Goal: Task Accomplishment & Management: Use online tool/utility

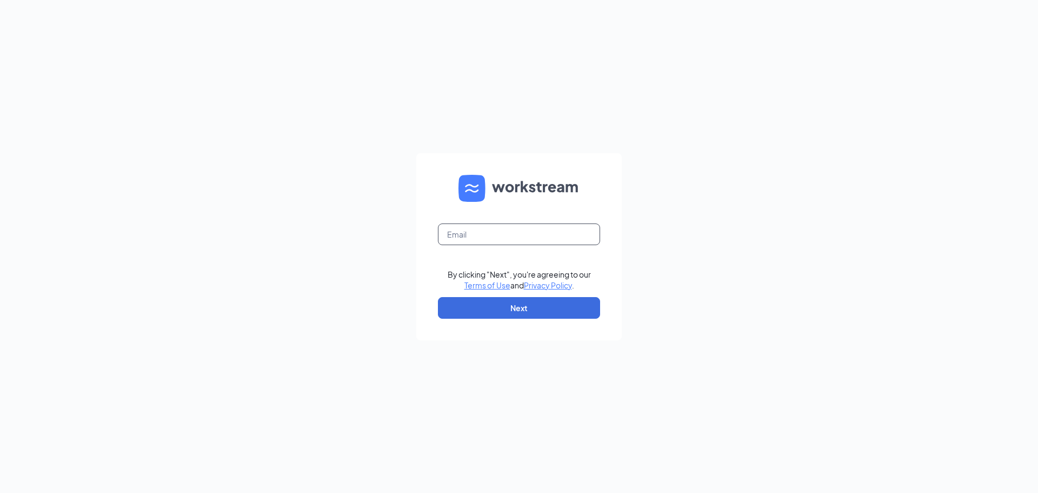
click at [544, 236] on input "text" at bounding box center [519, 234] width 162 height 22
type input "julieknapton@bleedblue.net"
click at [530, 310] on button "Next" at bounding box center [519, 308] width 162 height 22
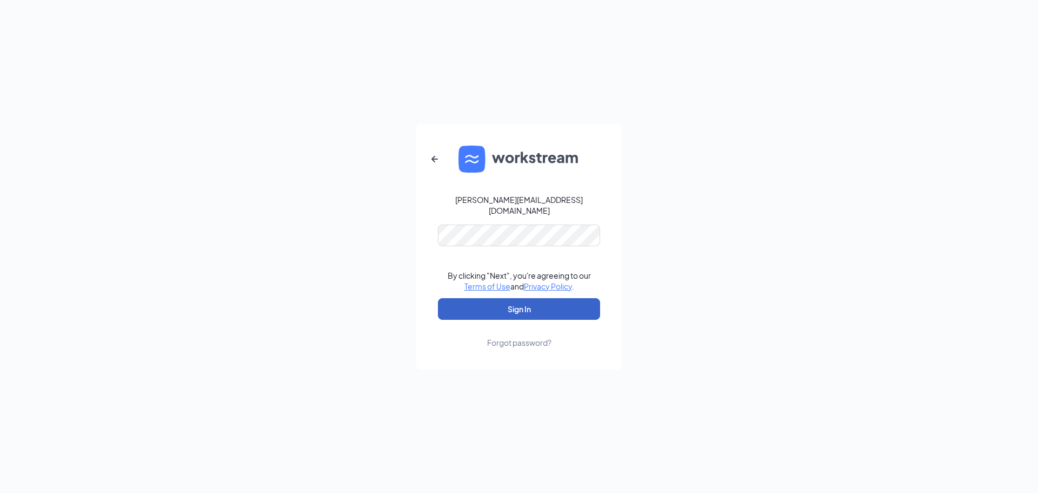
click at [523, 302] on button "Sign In" at bounding box center [519, 309] width 162 height 22
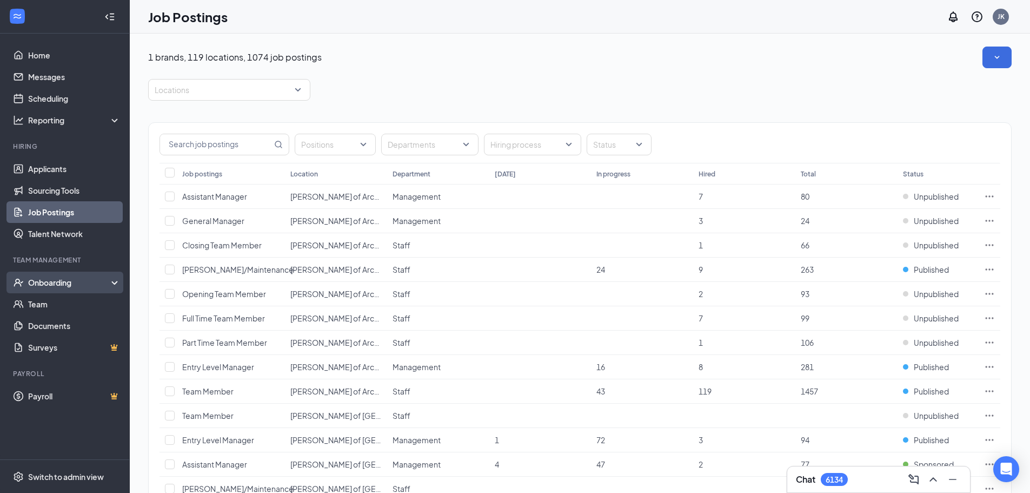
click at [52, 278] on div "Onboarding" at bounding box center [69, 282] width 83 height 11
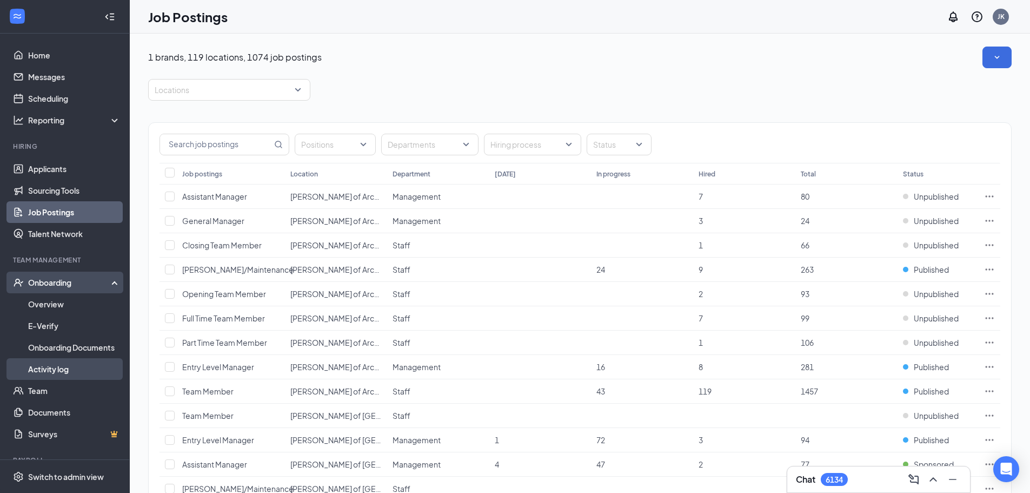
click at [51, 372] on link "Activity log" at bounding box center [74, 369] width 92 height 22
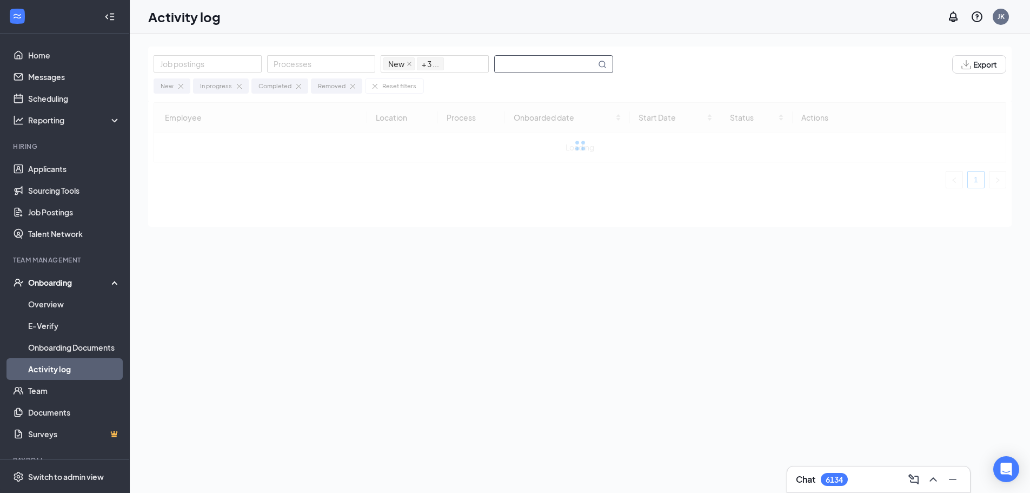
click at [532, 68] on input "text" at bounding box center [545, 64] width 101 height 17
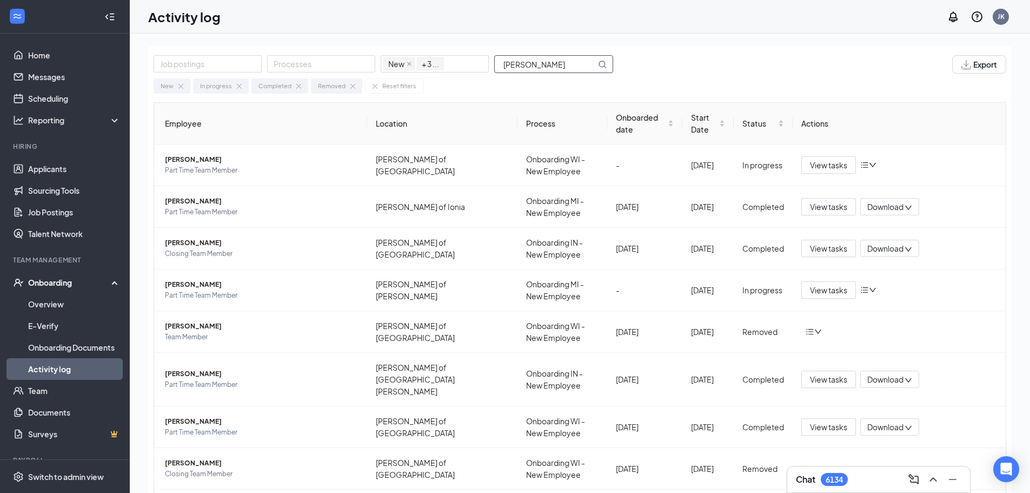
type input "[PERSON_NAME]"
click at [1004, 15] on div "JK" at bounding box center [1001, 16] width 7 height 9
click at [905, 171] on div "Log out" at bounding box center [947, 176] width 117 height 11
